Goal: Use online tool/utility: Utilize a website feature to perform a specific function

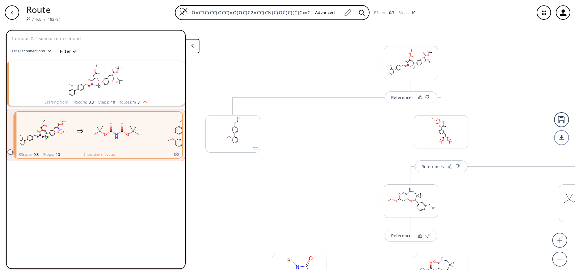
click at [17, 16] on div "button" at bounding box center [12, 12] width 14 height 14
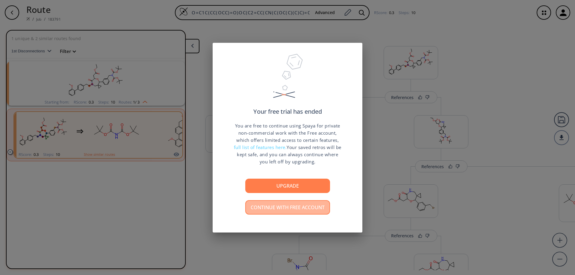
click at [284, 211] on button "Continue with free account" at bounding box center [287, 208] width 85 height 14
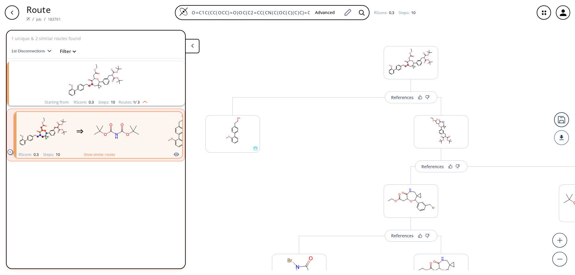
click at [10, 9] on div "button" at bounding box center [12, 12] width 14 height 14
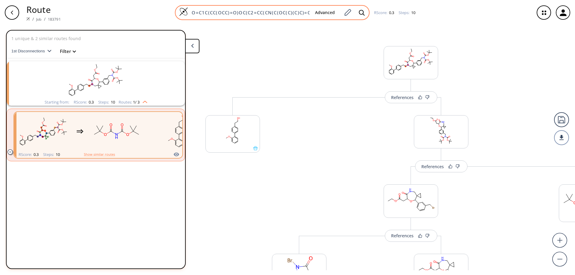
click at [183, 11] on img at bounding box center [183, 11] width 9 height 9
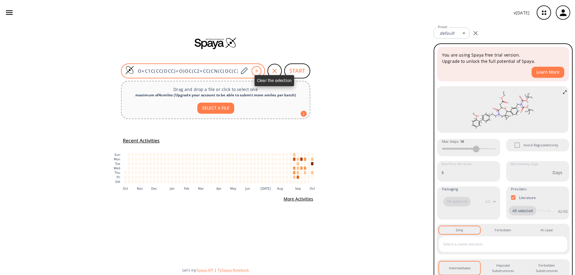
click at [273, 70] on icon "button" at bounding box center [274, 70] width 7 height 7
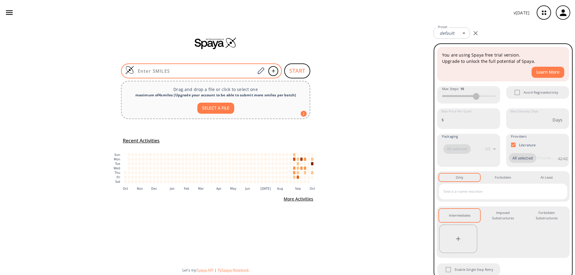
click at [219, 73] on input at bounding box center [194, 71] width 121 height 6
paste input "ClC1=CC(O2)=C3C4=C2C=CC=C4C(C)=C(C)C3=C1"
type input "ClC1=CC(O2)=C3C4=C2C=CC=C4C(C)=C(C)C3=C1"
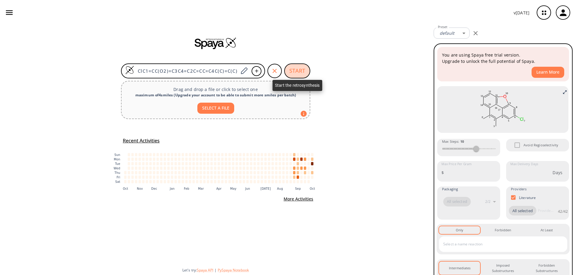
click at [302, 68] on button "START" at bounding box center [297, 71] width 26 height 15
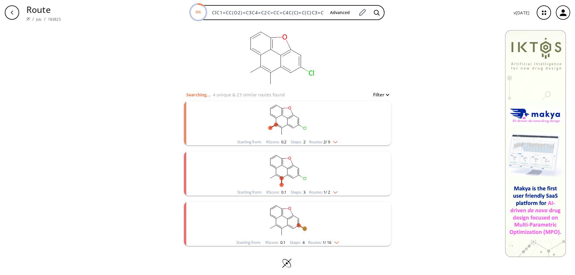
click at [287, 126] on ellipse "clusters" at bounding box center [288, 125] width 4 height 4
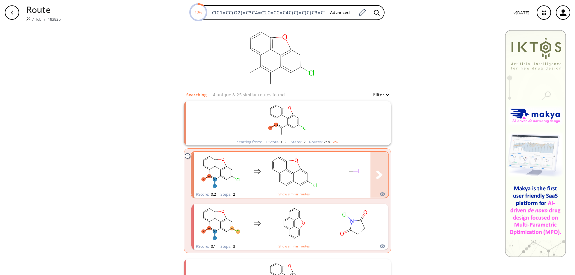
click at [295, 179] on rect "clusters" at bounding box center [294, 171] width 54 height 37
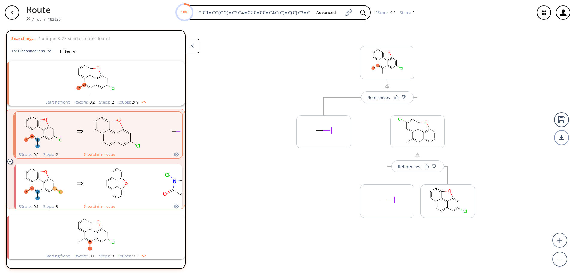
scroll to position [14, 0]
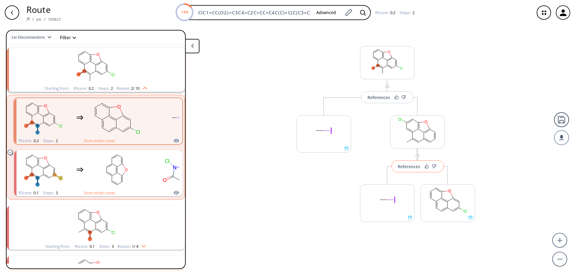
click at [412, 168] on div "References" at bounding box center [409, 167] width 22 height 4
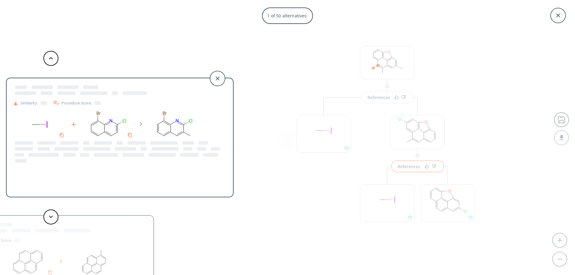
click at [216, 76] on icon at bounding box center [217, 78] width 15 height 15
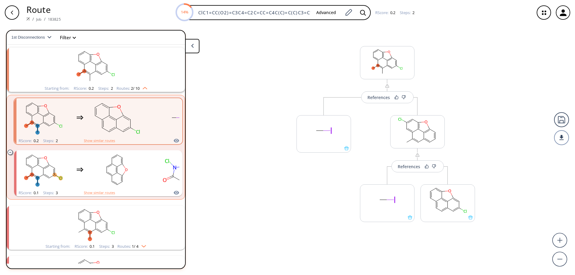
click at [9, 15] on div "button" at bounding box center [12, 12] width 14 height 14
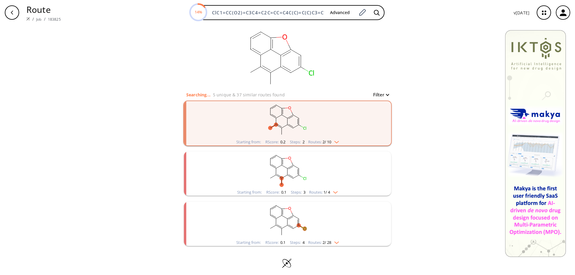
click at [286, 172] on rect "clusters" at bounding box center [288, 170] width 156 height 37
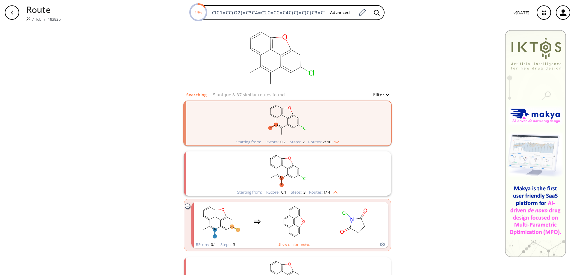
scroll to position [60, 0]
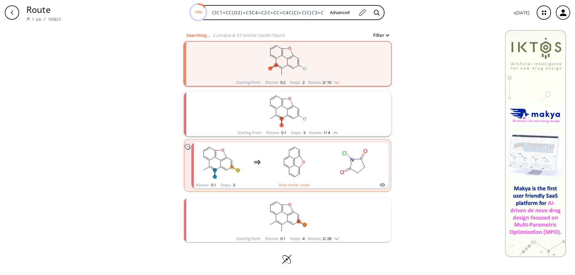
click at [276, 214] on ellipse "clusters" at bounding box center [276, 215] width 4 height 4
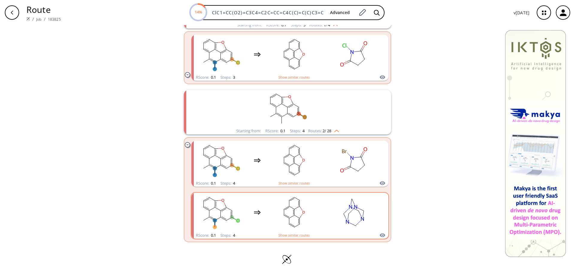
scroll to position [168, 0]
click at [296, 215] on rect "clusters" at bounding box center [294, 212] width 54 height 37
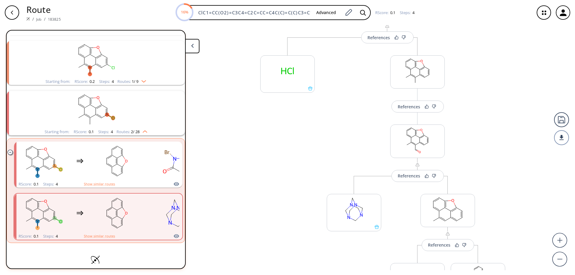
scroll to position [150, 0]
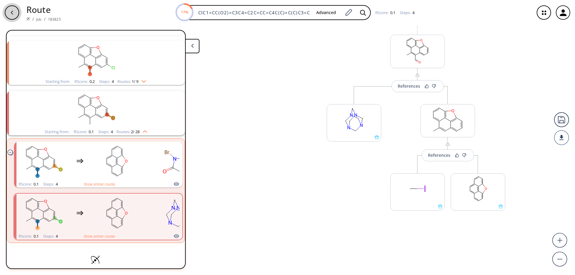
click at [11, 9] on div "button" at bounding box center [12, 12] width 14 height 14
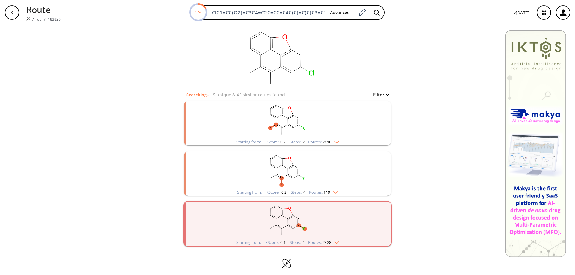
scroll to position [4, 0]
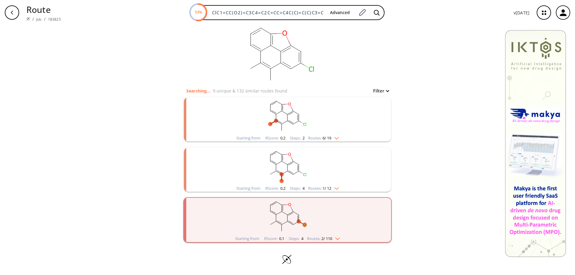
drag, startPoint x: 279, startPoint y: 215, endPoint x: 272, endPoint y: 215, distance: 6.6
click at [279, 215] on rect "clusters" at bounding box center [288, 216] width 156 height 37
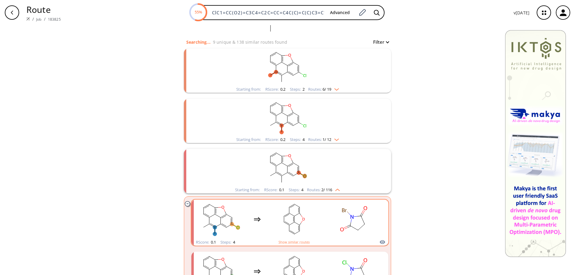
scroll to position [112, 0]
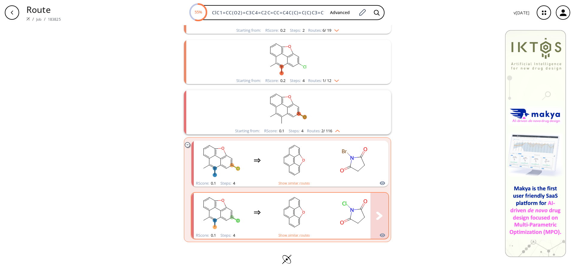
click at [293, 204] on rect "clusters" at bounding box center [294, 212] width 54 height 37
